Goal: Transaction & Acquisition: Purchase product/service

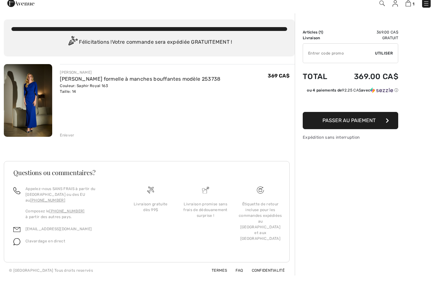
scroll to position [1, 0]
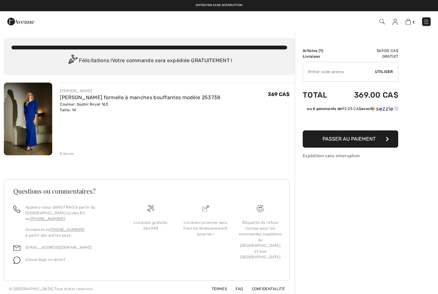
click at [38, 257] on span "Clavardage en direct" at bounding box center [45, 259] width 40 height 4
click at [18, 257] on img at bounding box center [16, 260] width 7 height 7
click at [224, 261] on div "Livraison promise sans frais de dédouanement surprise !" at bounding box center [205, 238] width 55 height 68
click at [20, 257] on img at bounding box center [16, 260] width 7 height 7
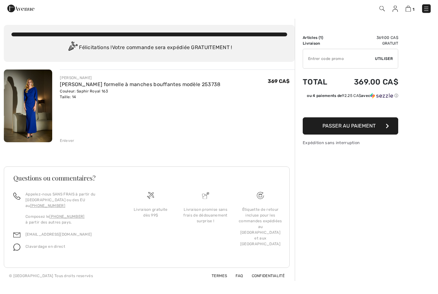
scroll to position [0, 0]
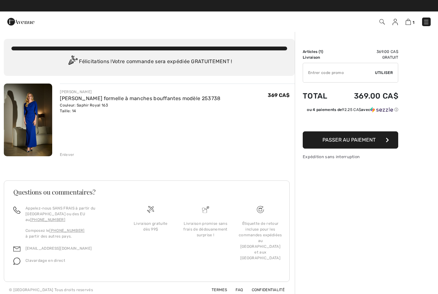
click at [363, 143] on button "Passer au paiement" at bounding box center [351, 139] width 96 height 17
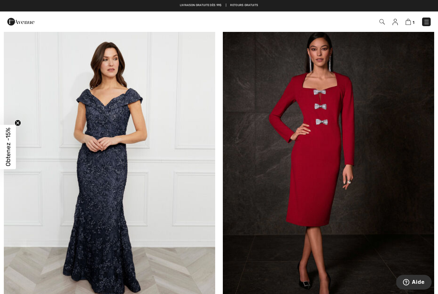
scroll to position [1778, 0]
click at [413, 19] on link "1" at bounding box center [410, 22] width 9 height 8
click at [409, 21] on img at bounding box center [408, 22] width 5 height 6
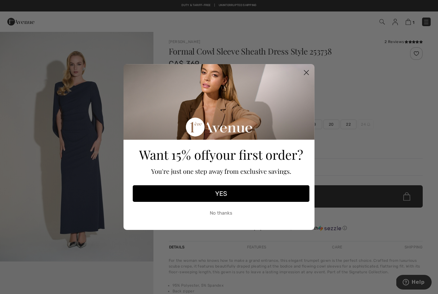
click at [308, 73] on circle "Close dialog" at bounding box center [306, 72] width 11 height 11
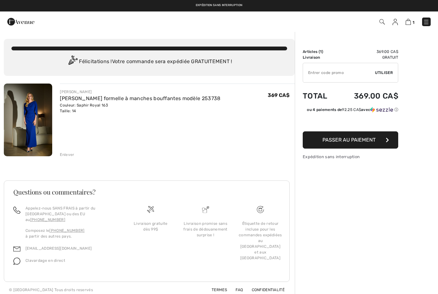
click at [372, 140] on span "Passer au paiement" at bounding box center [349, 140] width 53 height 6
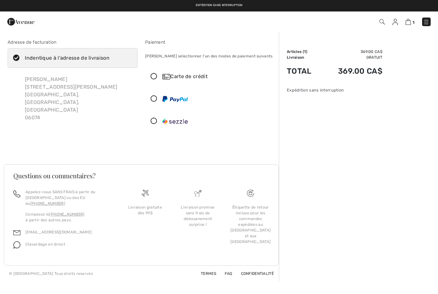
click at [21, 55] on icon at bounding box center [16, 58] width 17 height 7
click at [110, 55] on input "Indentique à l'adresse de livraison" at bounding box center [112, 57] width 4 height 19
checkbox input "false"
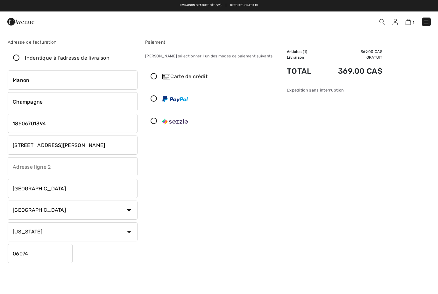
click at [94, 142] on input "[STREET_ADDRESS][PERSON_NAME]" at bounding box center [73, 144] width 130 height 19
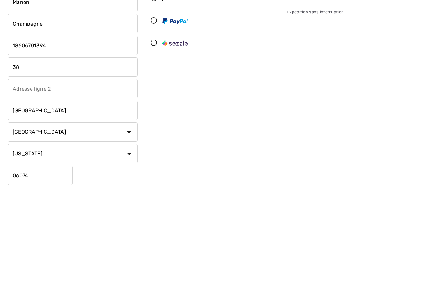
type input "3"
type input "[STREET_ADDRESS]"
click at [63, 157] on input "text" at bounding box center [73, 166] width 130 height 19
type input "Lac [PERSON_NAME]"
click at [57, 179] on input "[GEOGRAPHIC_DATA]" at bounding box center [73, 188] width 130 height 19
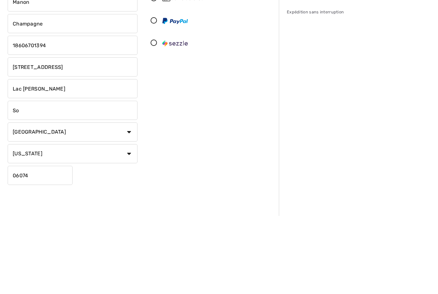
type input "S"
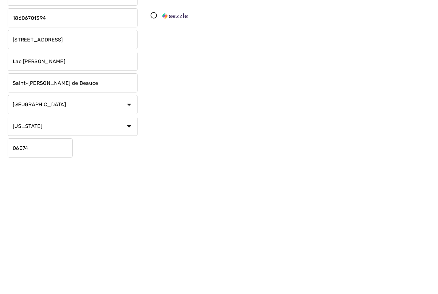
type input "Saint-[PERSON_NAME] de Beauce"
click at [130, 200] on select "Pays [GEOGRAPHIC_DATA] [GEOGRAPHIC_DATA] [GEOGRAPHIC_DATA] [GEOGRAPHIC_DATA] [G…" at bounding box center [73, 209] width 130 height 19
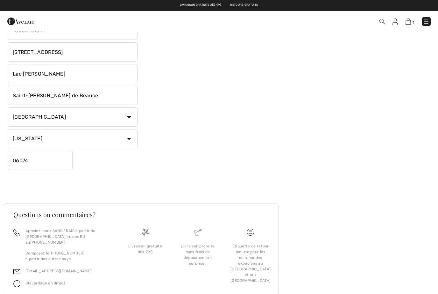
select select "CA"
click at [67, 134] on select "État/Province [GEOGRAPHIC_DATA][PERSON_NAME][GEOGRAPHIC_DATA] [GEOGRAPHIC_DATA]…" at bounding box center [73, 138] width 130 height 19
select select "QC"
click at [56, 162] on input "06074" at bounding box center [40, 160] width 65 height 19
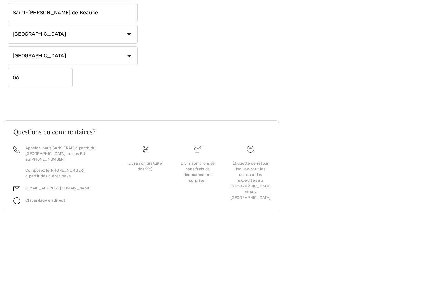
type input "0"
type input "G0M2BO"
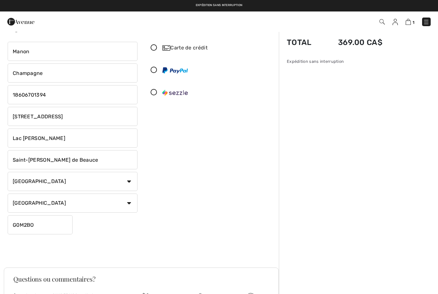
scroll to position [0, 0]
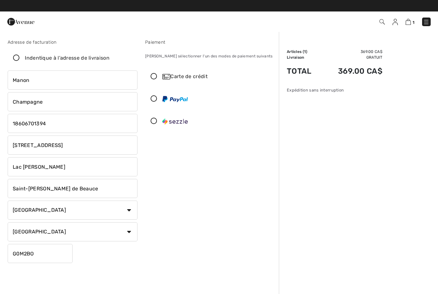
click at [156, 76] on icon at bounding box center [154, 76] width 17 height 7
